Goal: Check status: Check status

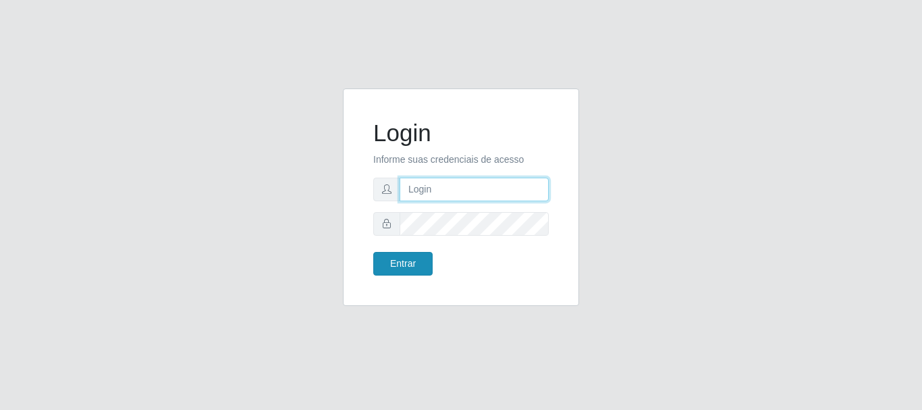
type input "caio@B1"
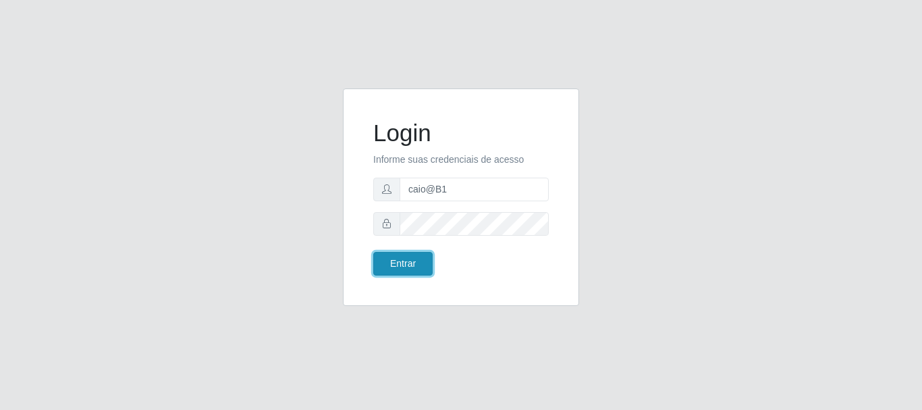
click at [408, 263] on button "Entrar" at bounding box center [402, 264] width 59 height 24
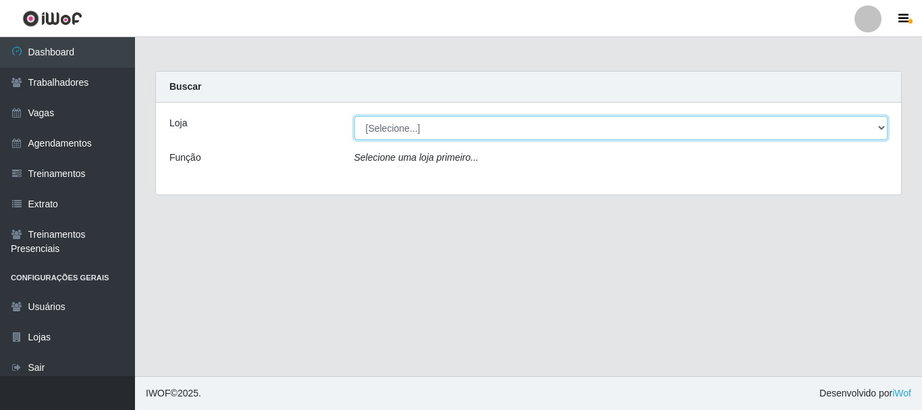
drag, startPoint x: 429, startPoint y: 130, endPoint x: 427, endPoint y: 138, distance: 8.5
click at [430, 130] on select "[Selecione...] Bemais Supermercados - B1 [GEOGRAPHIC_DATA]" at bounding box center [621, 128] width 534 height 24
select select "403"
click at [354, 116] on select "[Selecione...] Bemais Supermercados - B1 [GEOGRAPHIC_DATA]" at bounding box center [621, 128] width 534 height 24
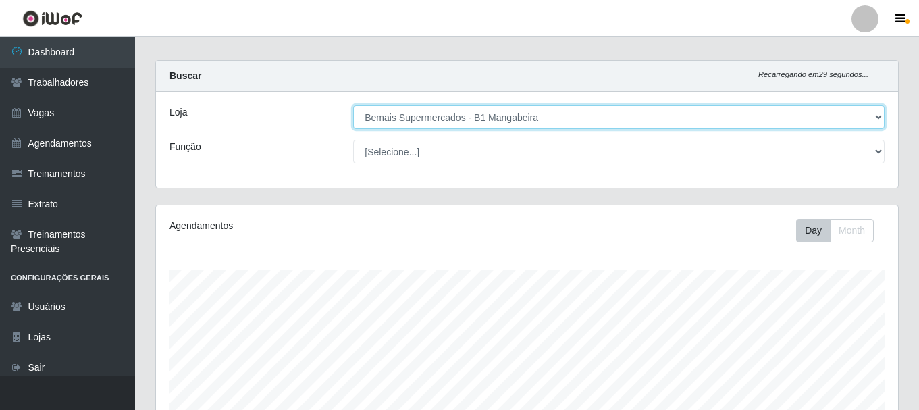
scroll to position [246, 0]
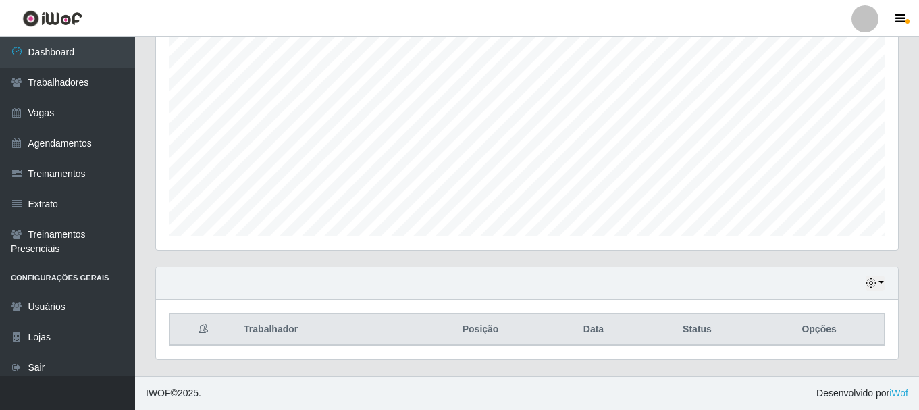
click at [862, 284] on div "Hoje 1 dia 3 dias 1 Semana Não encerrados" at bounding box center [527, 283] width 742 height 32
click at [873, 288] on icon "button" at bounding box center [870, 282] width 9 height 9
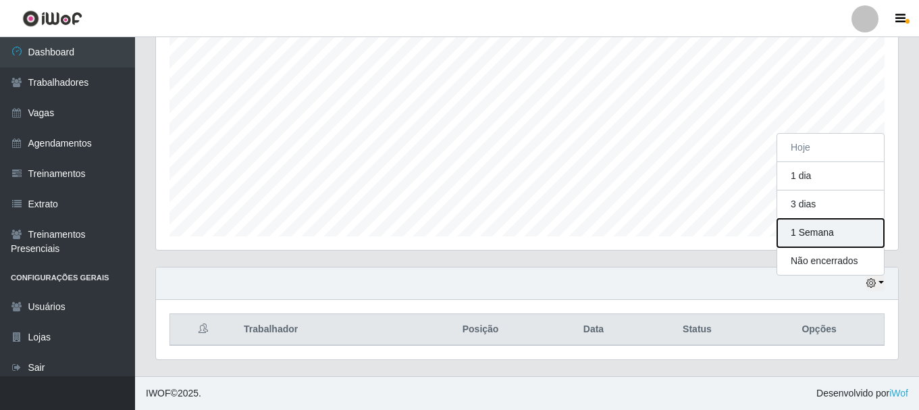
click at [822, 240] on button "1 Semana" at bounding box center [830, 233] width 107 height 28
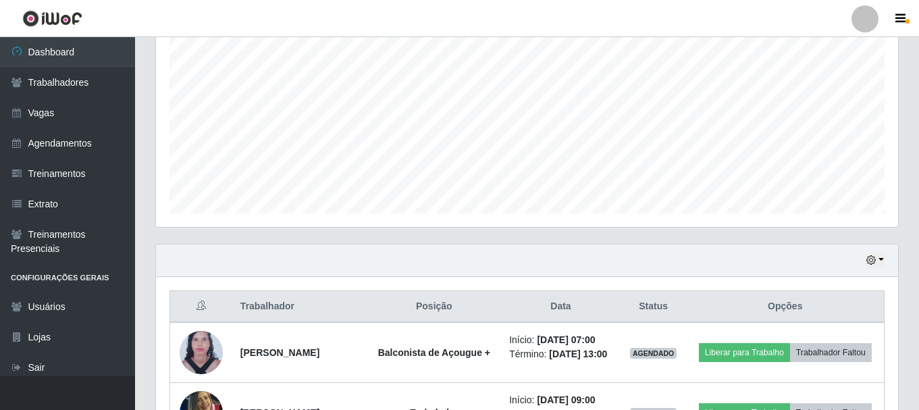
scroll to position [516, 0]
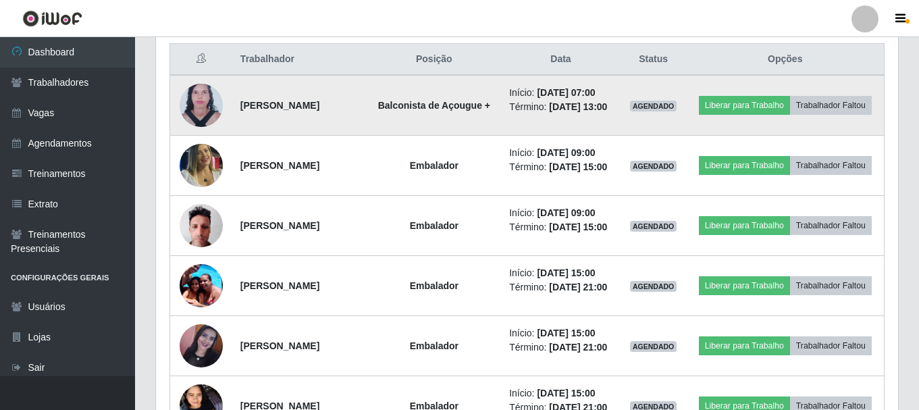
click at [190, 116] on img at bounding box center [201, 105] width 43 height 59
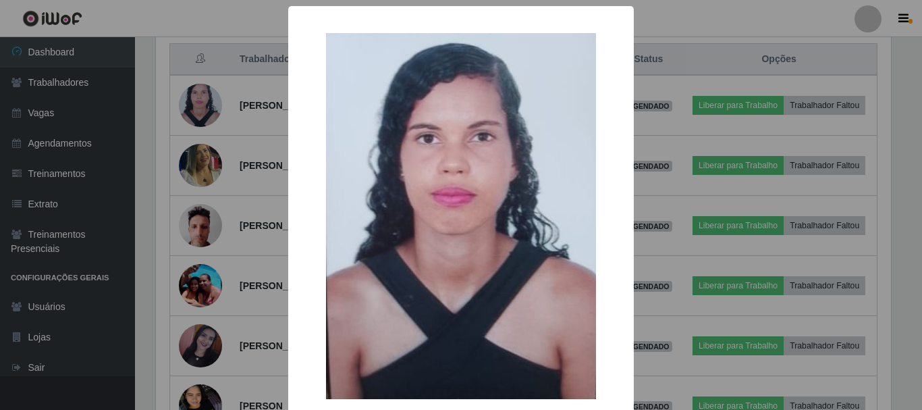
click at [194, 115] on div "× OK Cancel" at bounding box center [461, 205] width 922 height 410
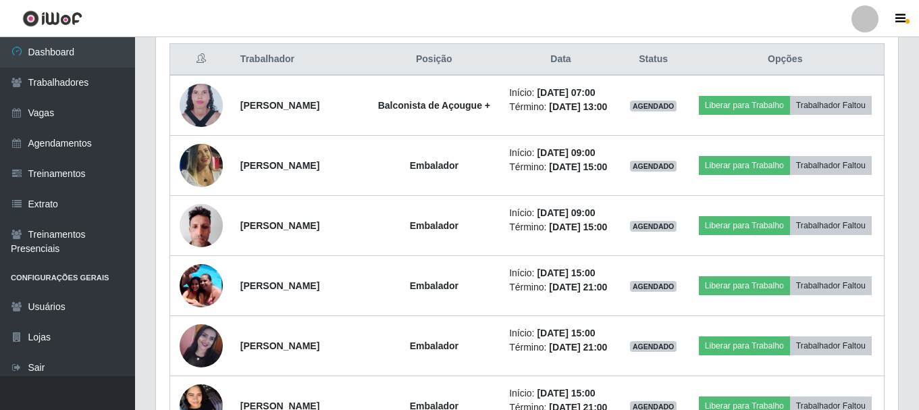
scroll to position [280, 742]
click at [194, 115] on img at bounding box center [201, 105] width 43 height 59
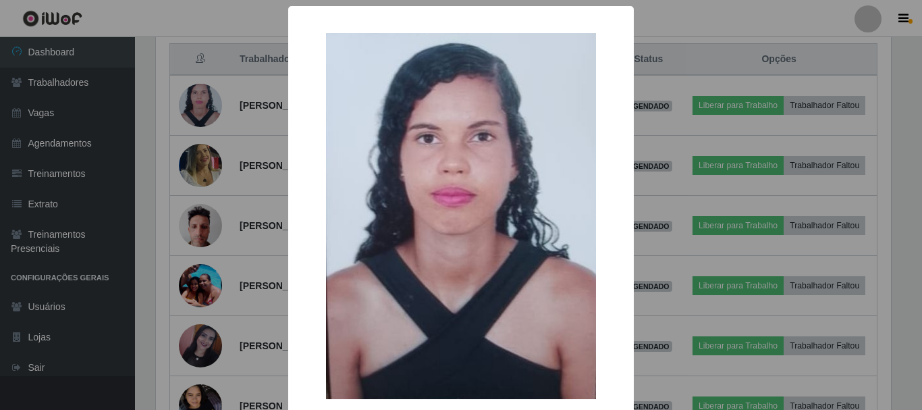
click at [194, 115] on div "× OK Cancel" at bounding box center [461, 205] width 922 height 410
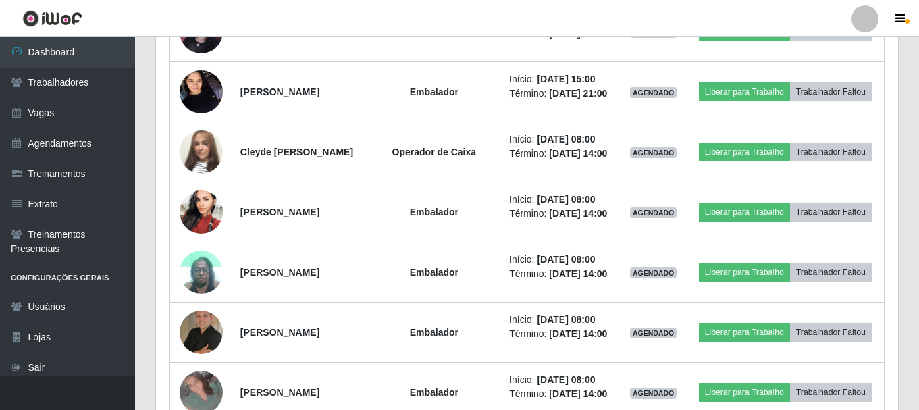
scroll to position [854, 0]
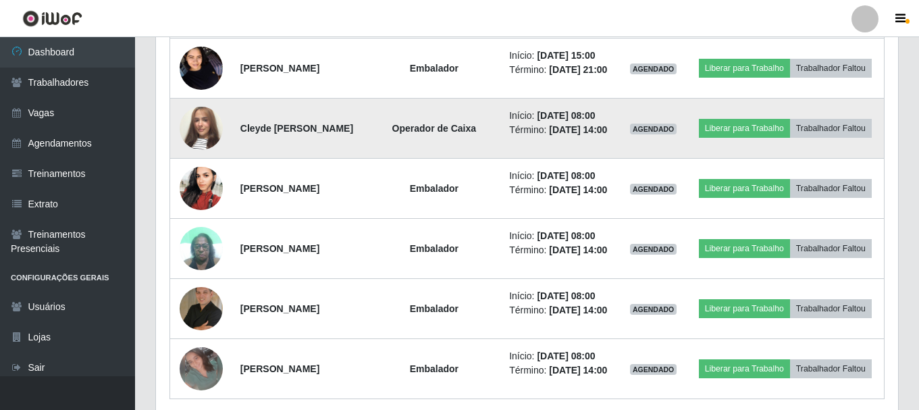
click at [197, 167] on img at bounding box center [201, 128] width 43 height 77
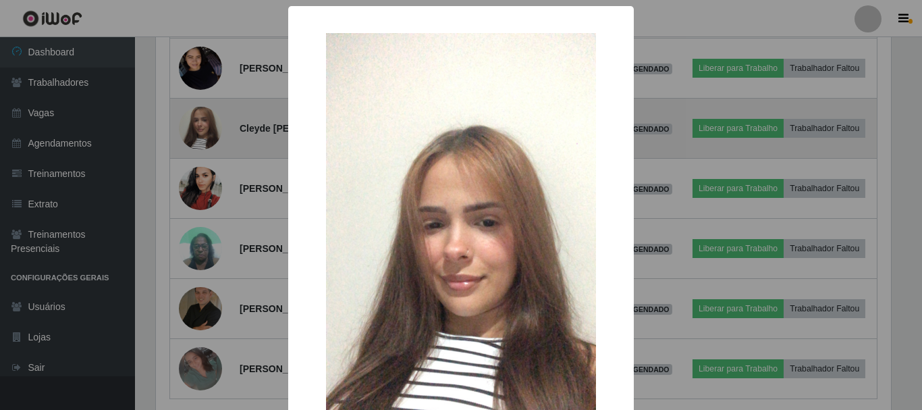
click at [197, 200] on div "× OK Cancel" at bounding box center [461, 205] width 922 height 410
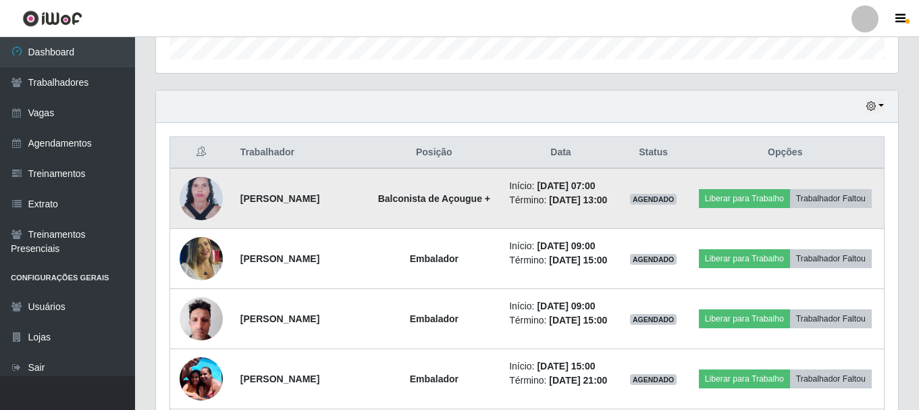
scroll to position [411, 0]
